Goal: Information Seeking & Learning: Compare options

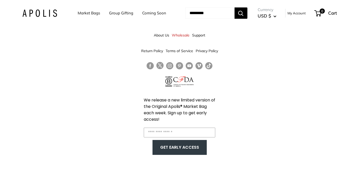
click at [90, 12] on link "Market Bags" at bounding box center [89, 13] width 22 height 7
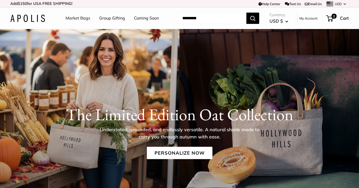
click at [73, 19] on link "Market Bags" at bounding box center [78, 18] width 25 height 8
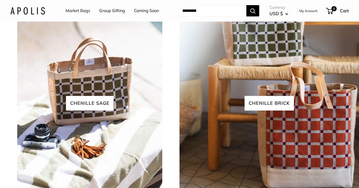
scroll to position [1085, 0]
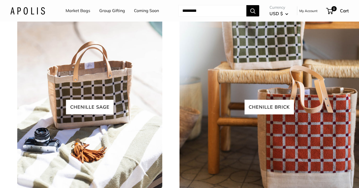
click at [182, 12] on link "View all" at bounding box center [188, 9] width 21 height 8
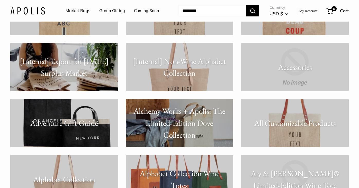
scroll to position [140, 0]
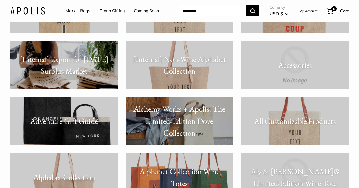
click at [282, 123] on p "All Customizable Products" at bounding box center [295, 121] width 108 height 12
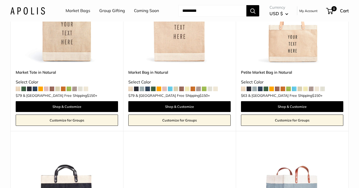
scroll to position [122, 0]
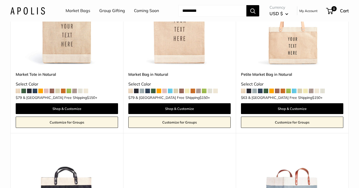
click at [0, 0] on img at bounding box center [0, 0] width 0 height 0
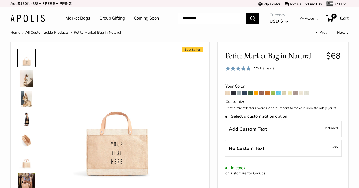
click at [257, 94] on span at bounding box center [256, 93] width 5 height 5
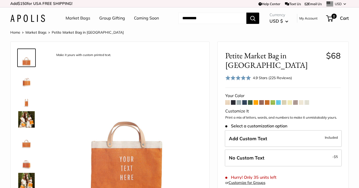
click at [278, 100] on span at bounding box center [278, 102] width 5 height 5
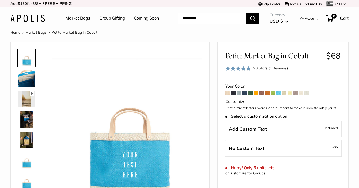
click at [290, 93] on span at bounding box center [290, 93] width 5 height 5
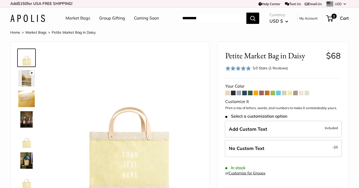
click at [285, 94] on span at bounding box center [284, 93] width 5 height 5
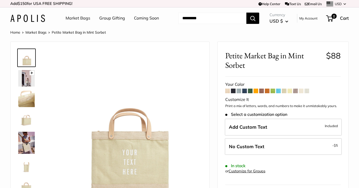
click at [274, 91] on span at bounding box center [273, 91] width 5 height 5
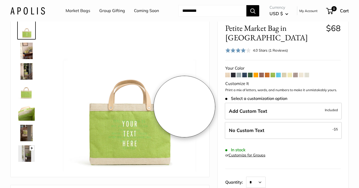
scroll to position [28, 0]
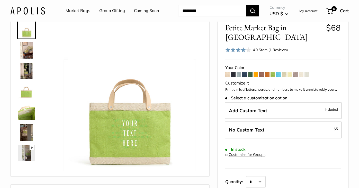
click at [227, 72] on span at bounding box center [227, 74] width 5 height 5
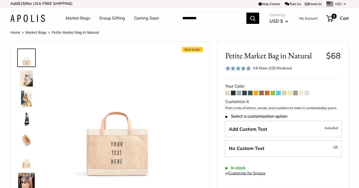
click at [302, 94] on span at bounding box center [301, 93] width 5 height 5
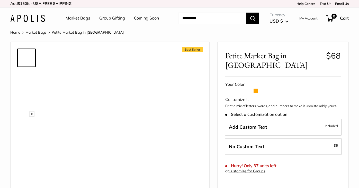
click at [257, 89] on span at bounding box center [256, 91] width 5 height 5
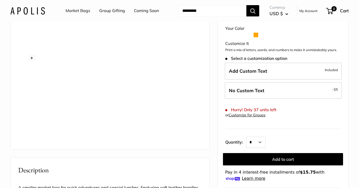
scroll to position [69, 0]
